Goal: Information Seeking & Learning: Learn about a topic

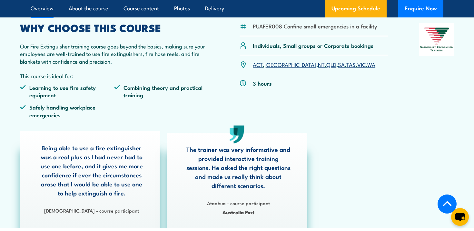
scroll to position [209, 0]
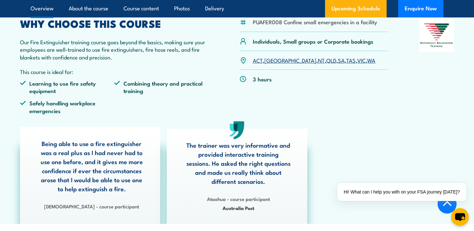
click at [326, 61] on link "QLD" at bounding box center [331, 60] width 10 height 8
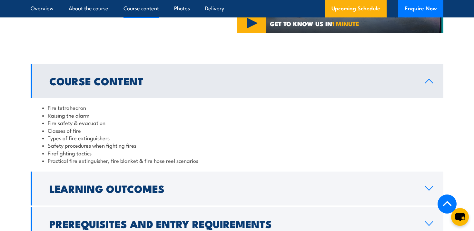
scroll to position [560, 0]
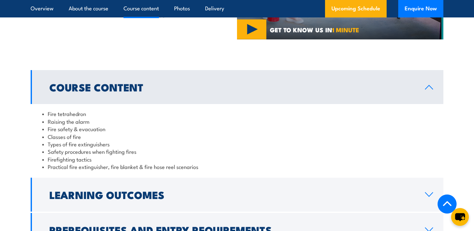
click at [61, 15] on ul "Overview About the course Course content Photos Delivery" at bounding box center [128, 8] width 194 height 17
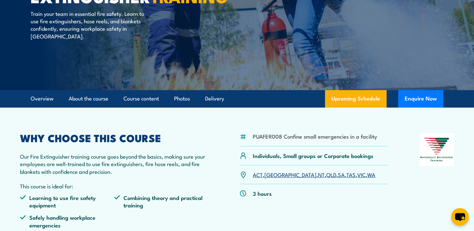
scroll to position [0, 0]
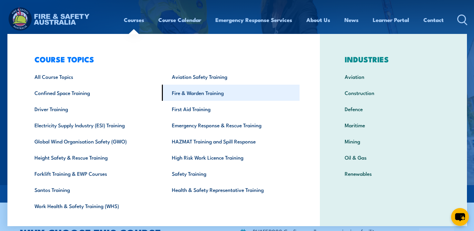
click at [196, 95] on link "Fire & Warden Training" at bounding box center [231, 93] width 138 height 16
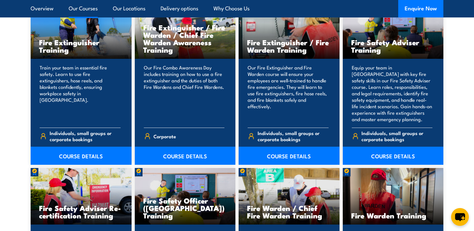
scroll to position [712, 0]
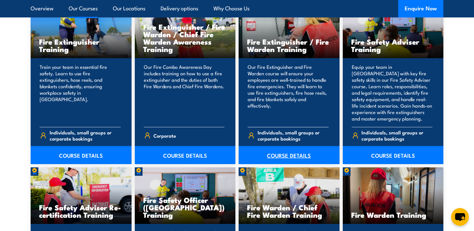
click at [276, 154] on link "COURSE DETAILS" at bounding box center [289, 155] width 101 height 18
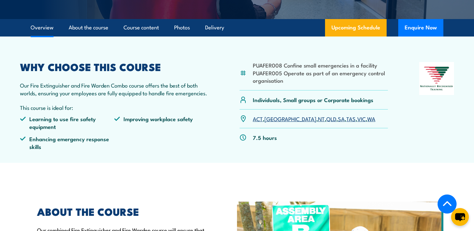
scroll to position [179, 0]
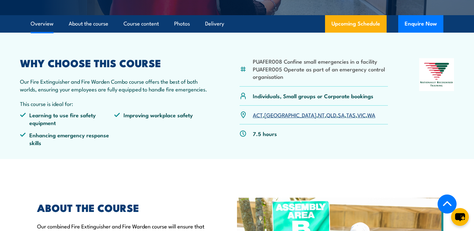
click at [326, 116] on link "QLD" at bounding box center [331, 115] width 10 height 8
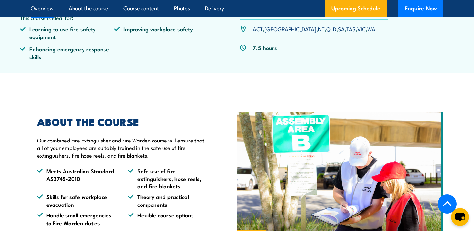
scroll to position [266, 0]
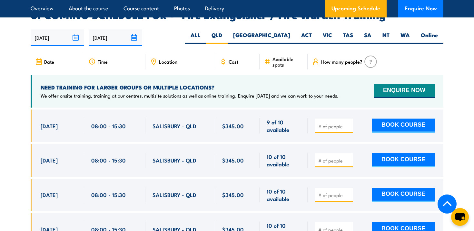
scroll to position [1119, 0]
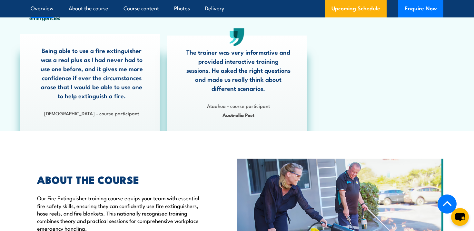
scroll to position [305, 0]
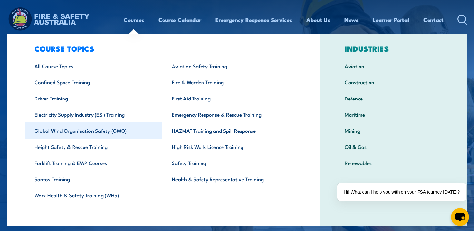
scroll to position [11, 0]
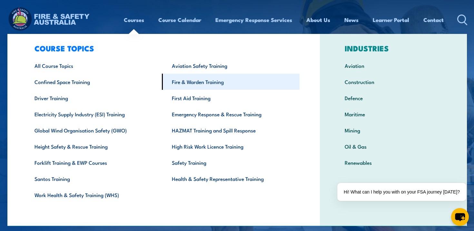
click at [192, 85] on link "Fire & Warden Training" at bounding box center [231, 82] width 138 height 16
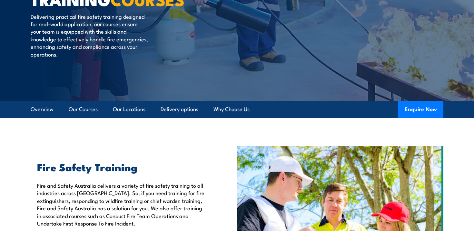
scroll to position [85, 0]
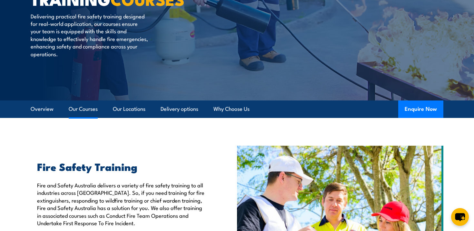
click at [95, 109] on link "Our Courses" at bounding box center [83, 108] width 29 height 17
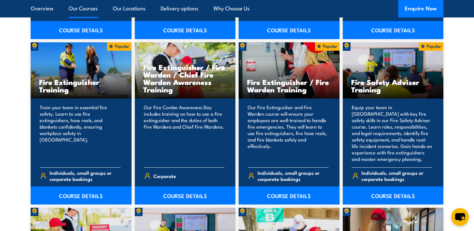
scroll to position [675, 0]
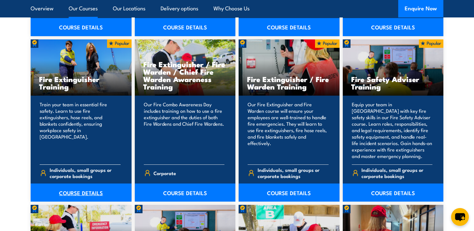
click at [73, 193] on link "COURSE DETAILS" at bounding box center [81, 192] width 101 height 18
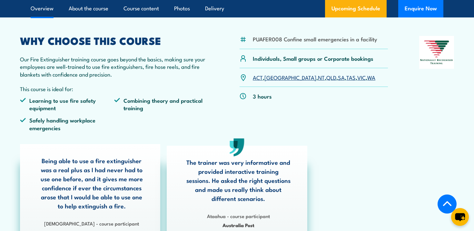
scroll to position [207, 0]
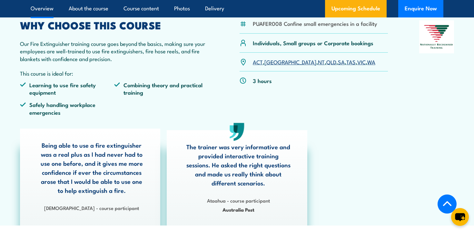
click at [326, 62] on link "QLD" at bounding box center [331, 62] width 10 height 8
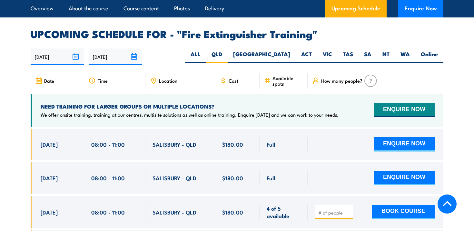
scroll to position [1083, 0]
